Goal: Task Accomplishment & Management: Use online tool/utility

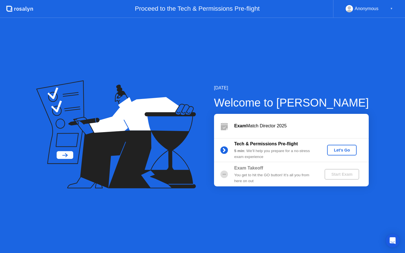
click at [333, 150] on div "Let's Go" at bounding box center [341, 150] width 25 height 4
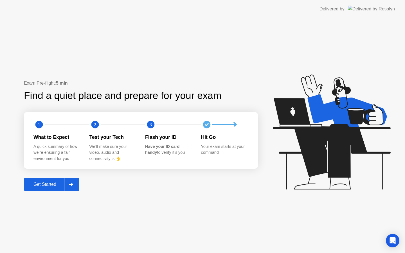
click at [42, 185] on div "Get Started" at bounding box center [45, 184] width 39 height 5
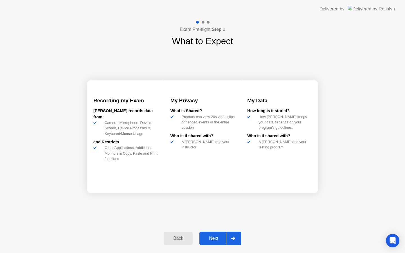
click at [216, 240] on div "Next" at bounding box center [213, 238] width 25 height 5
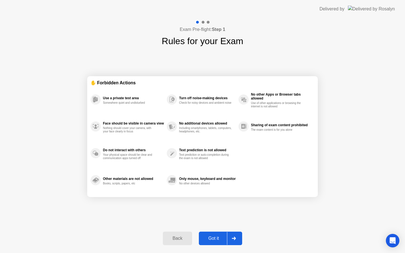
click at [216, 240] on div "Got it" at bounding box center [213, 238] width 26 height 5
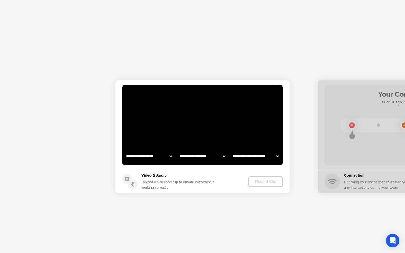
select select "**********"
select select "*******"
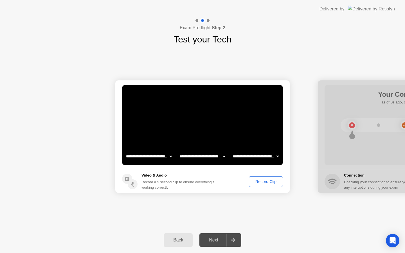
click at [217, 240] on div "Next" at bounding box center [213, 240] width 25 height 5
click at [209, 241] on div "Next" at bounding box center [213, 240] width 25 height 5
click at [265, 182] on div "Record Clip" at bounding box center [266, 181] width 30 height 4
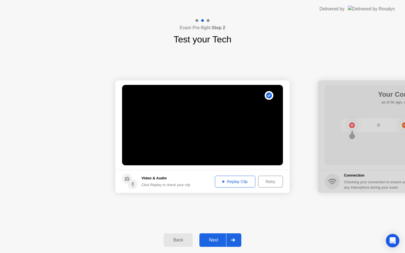
click at [214, 236] on button "Next" at bounding box center [220, 239] width 42 height 13
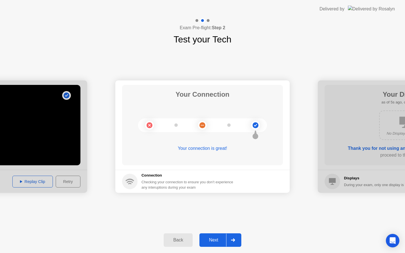
click at [214, 239] on div "Next" at bounding box center [213, 240] width 25 height 5
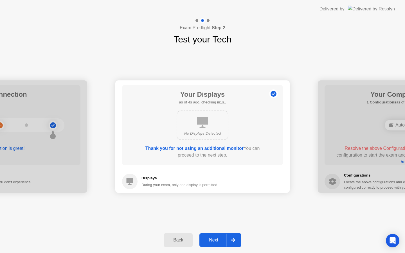
click at [214, 239] on div "Next" at bounding box center [213, 240] width 25 height 5
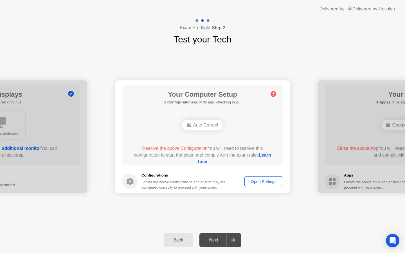
click at [258, 185] on button "Open Settings" at bounding box center [263, 181] width 39 height 11
